Goal: Information Seeking & Learning: Learn about a topic

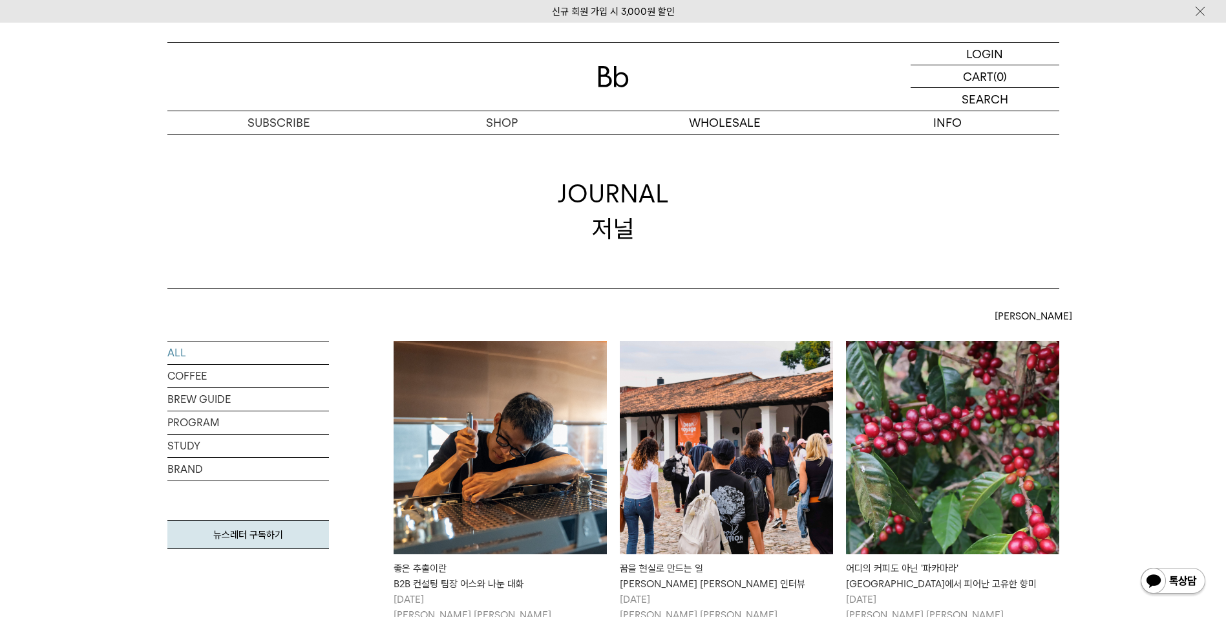
drag, startPoint x: 1125, startPoint y: 214, endPoint x: 1119, endPoint y: 242, distance: 28.3
click at [1124, 215] on div "JOURNAL 저널" at bounding box center [613, 211] width 1226 height 155
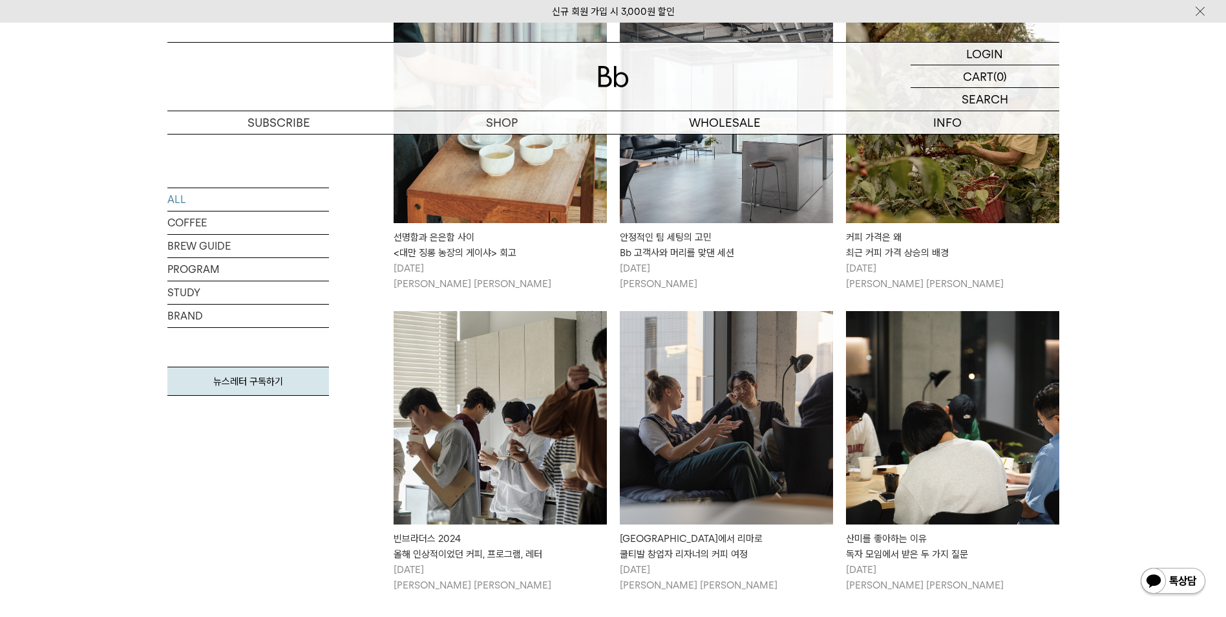
scroll to position [1486, 0]
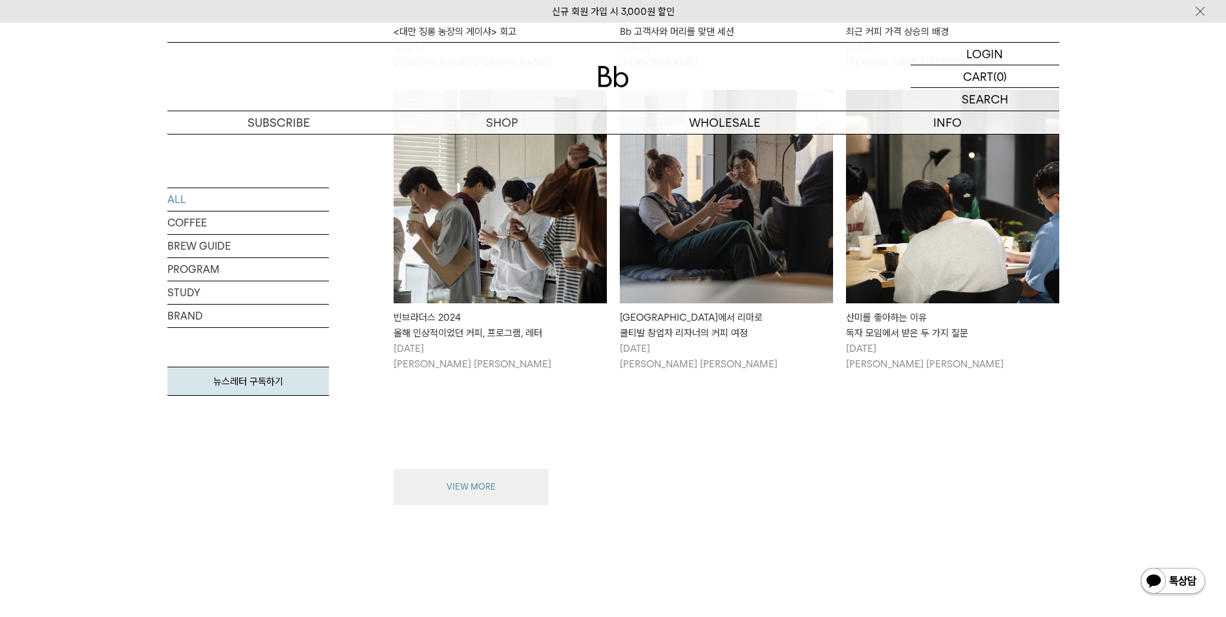
click at [481, 469] on button "VIEW MORE" at bounding box center [471, 487] width 155 height 36
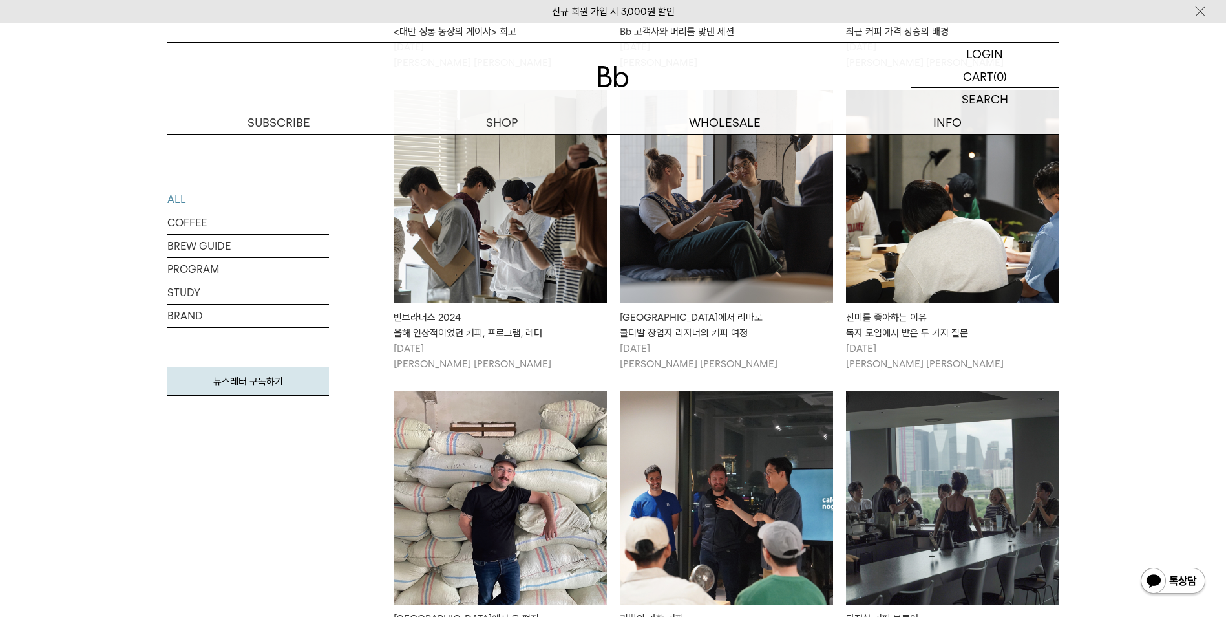
click at [1142, 450] on div "ALL COFFEE BREW GUIDE PROGRAM STUDY BRAND 뉴스레터 구독하기 최신순" at bounding box center [613, 414] width 1226 height 3224
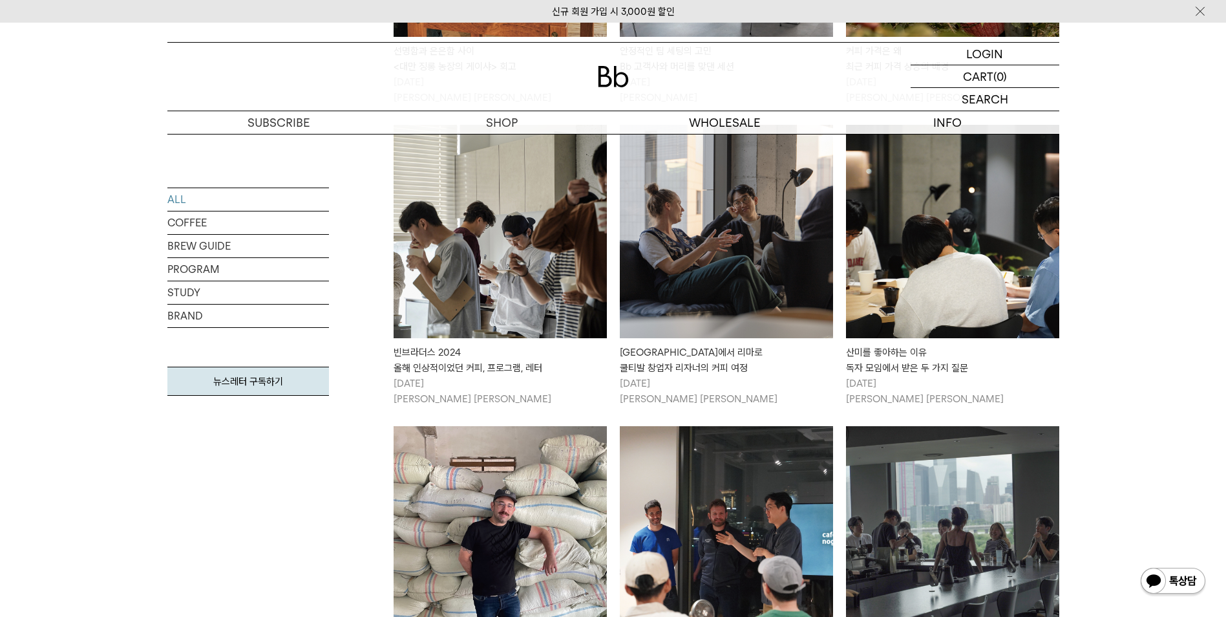
scroll to position [1422, 0]
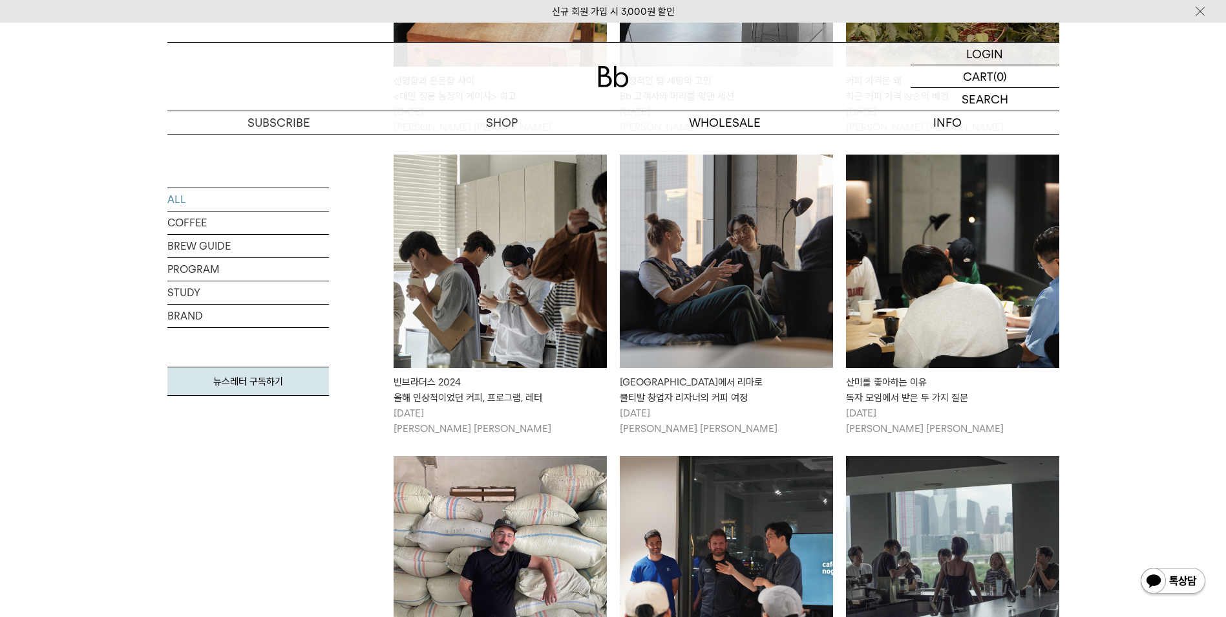
click at [940, 318] on img at bounding box center [952, 260] width 213 height 213
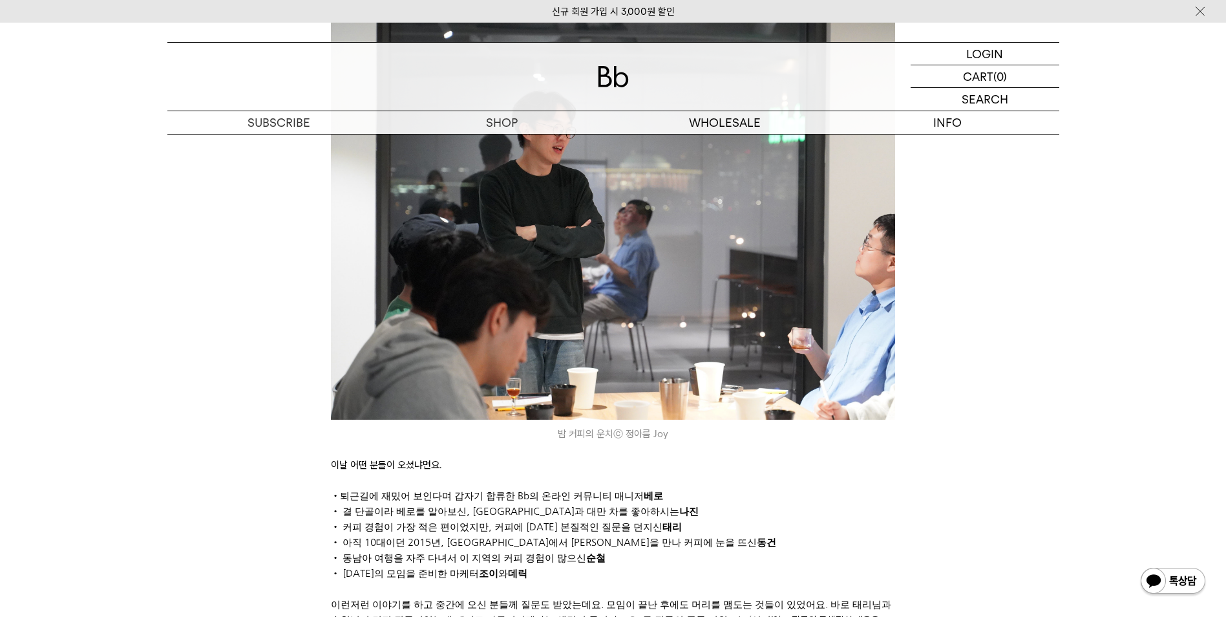
scroll to position [517, 0]
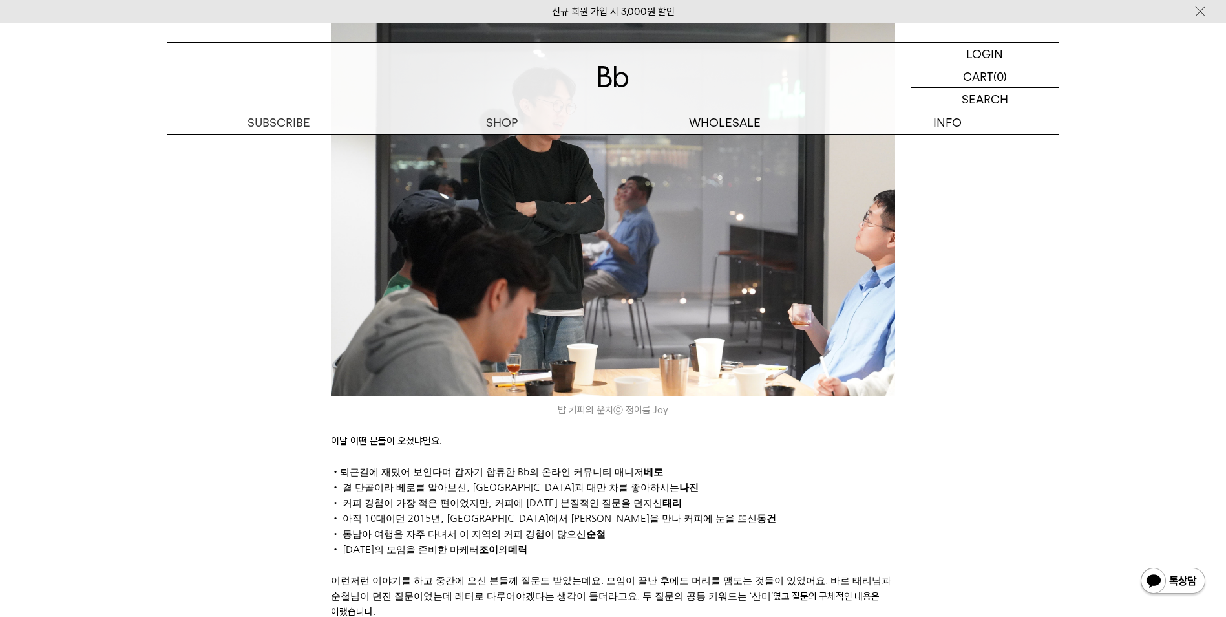
click at [444, 526] on p "• 동남아 여행을 자주 다녀서 이 지역의 커피 경험이 많으신 순철" at bounding box center [613, 534] width 564 height 16
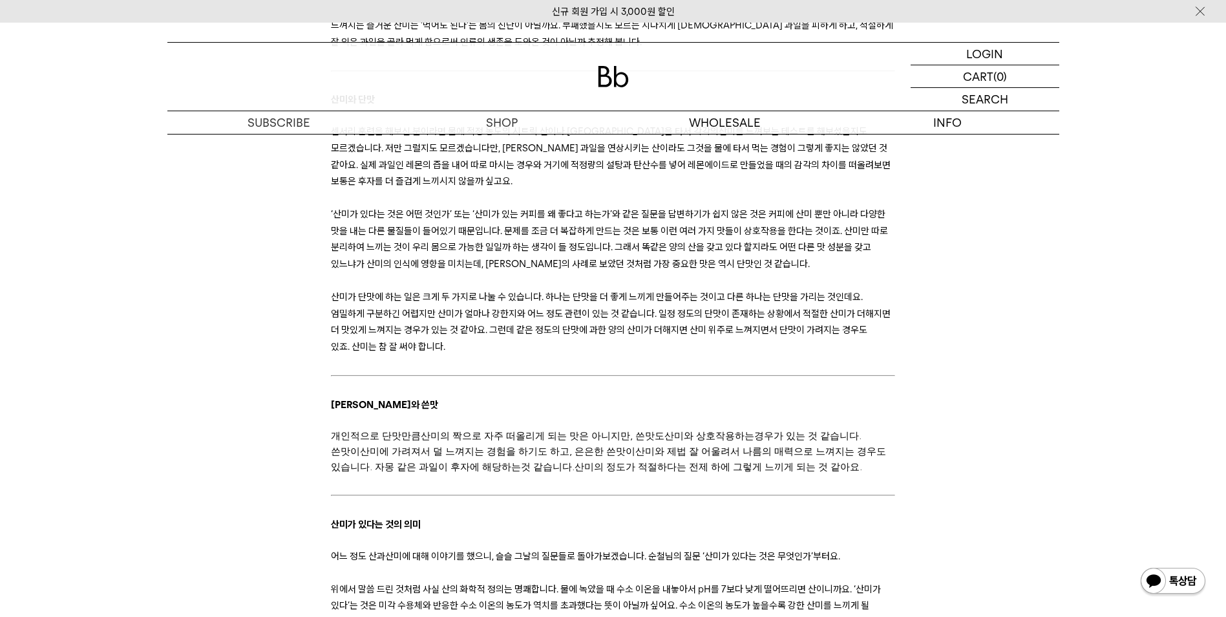
scroll to position [3102, 0]
